Goal: Transaction & Acquisition: Purchase product/service

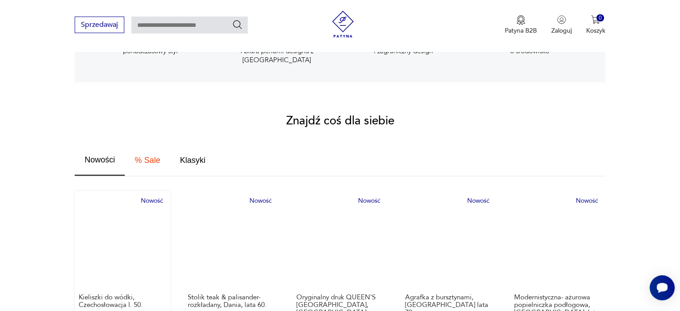
scroll to position [537, 0]
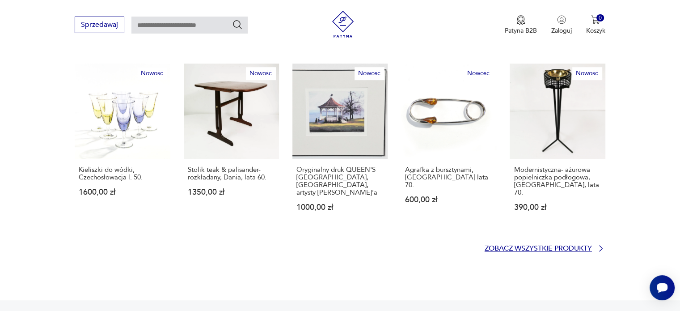
click at [573, 245] on p "Zobacz wszystkie produkty" at bounding box center [538, 248] width 107 height 6
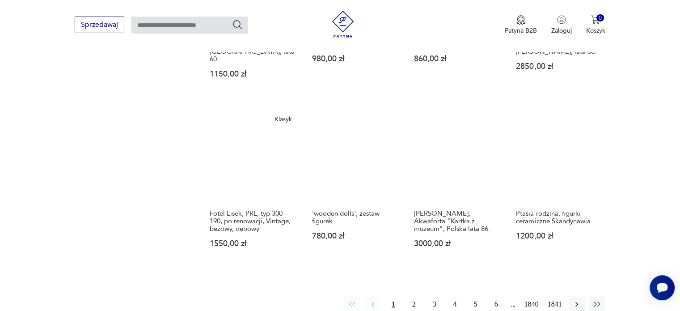
scroll to position [755, 0]
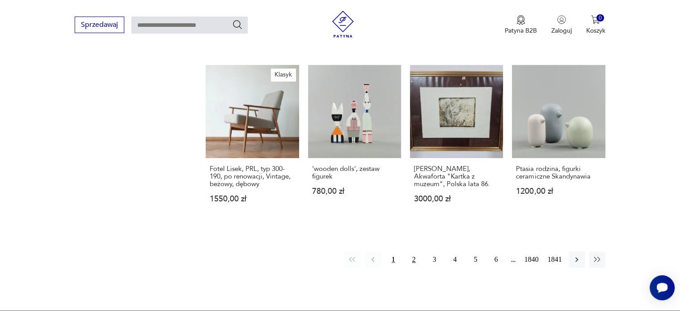
click at [416, 251] on button "2" at bounding box center [414, 259] width 16 height 16
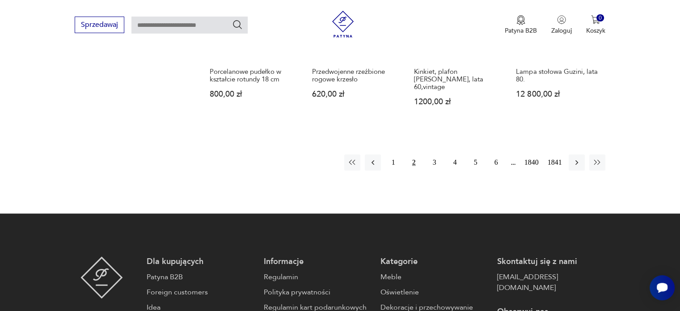
scroll to position [831, 0]
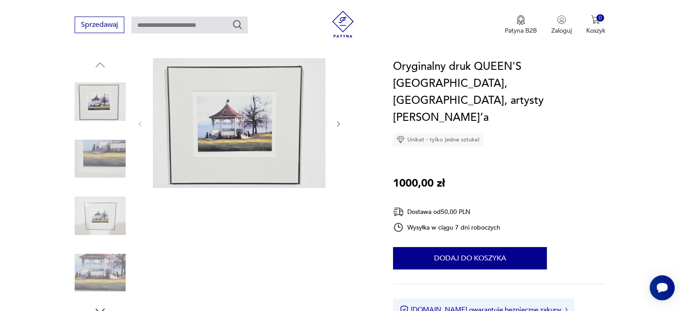
click at [242, 118] on img at bounding box center [239, 123] width 173 height 130
